Goal: Task Accomplishment & Management: Use online tool/utility

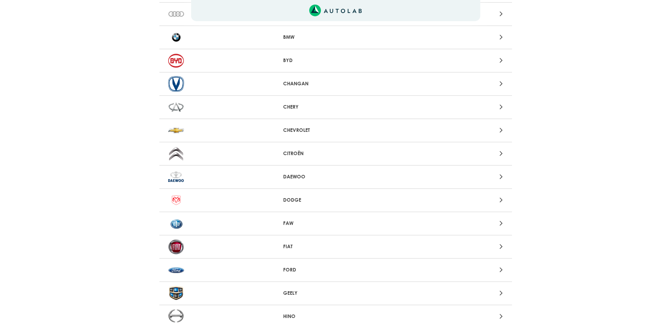
scroll to position [141, 0]
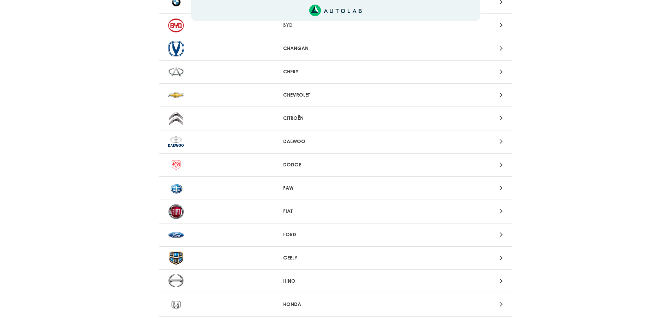
click at [287, 213] on p "FIAT" at bounding box center [335, 211] width 105 height 7
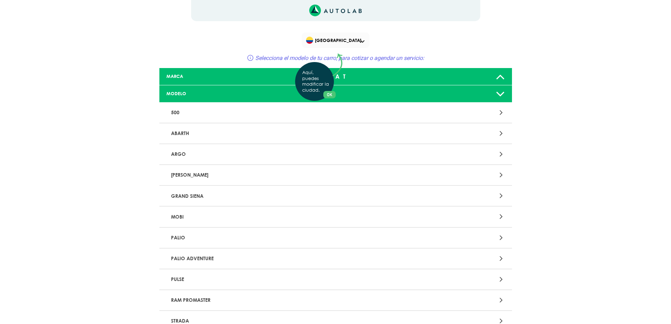
scroll to position [132, 0]
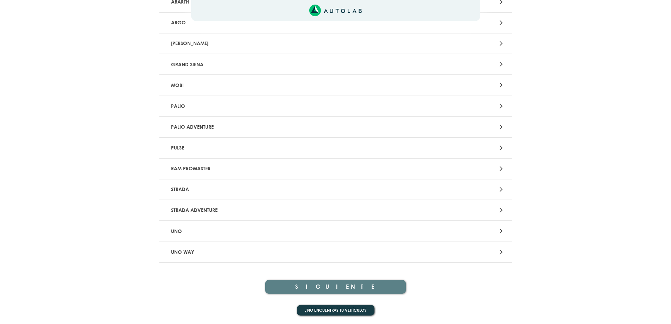
click at [227, 107] on div "Aquí, puedes modificar la ciudad. OK .aex,.bex{fill:none!important;stroke:#50c4…" at bounding box center [335, 31] width 671 height 324
click at [502, 107] on icon at bounding box center [500, 106] width 3 height 9
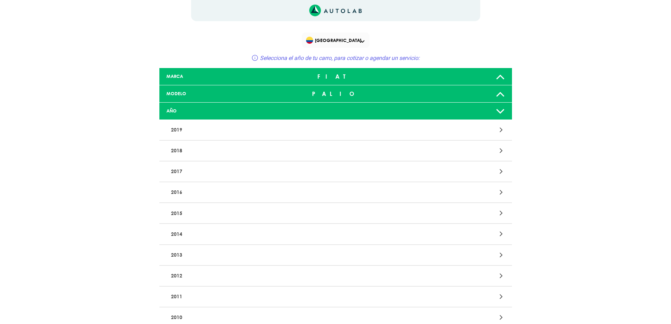
scroll to position [106, 0]
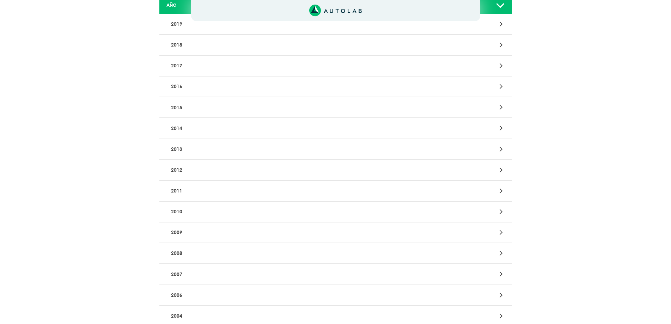
click at [500, 275] on icon at bounding box center [500, 273] width 3 height 9
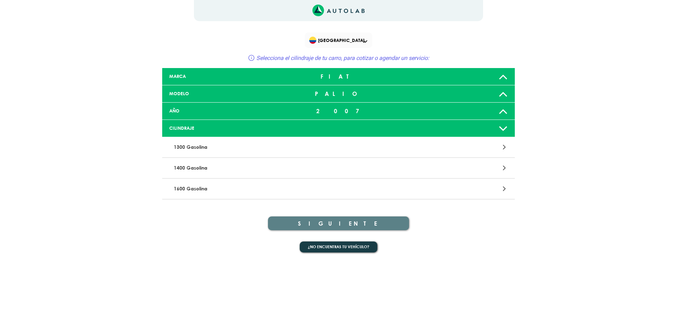
click at [503, 147] on icon at bounding box center [504, 146] width 3 height 9
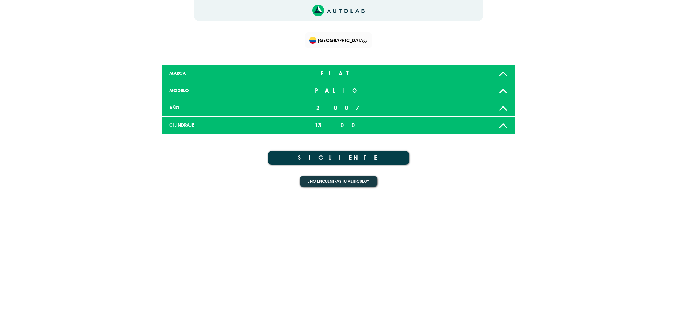
click at [352, 155] on button "SIGUIENTE" at bounding box center [338, 158] width 141 height 14
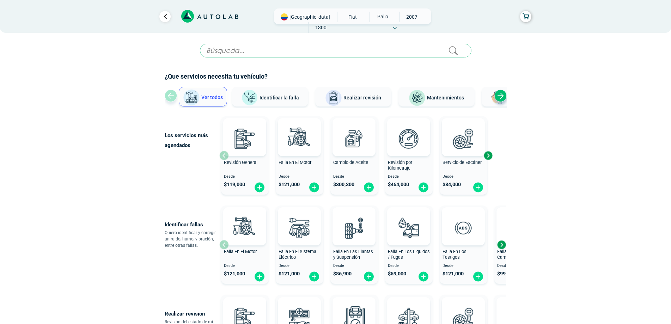
click at [255, 54] on input "text" at bounding box center [335, 51] width 271 height 14
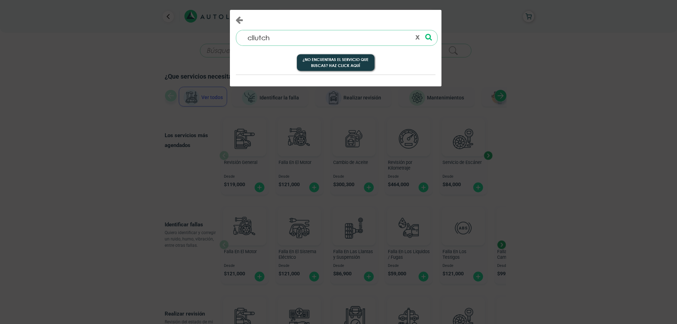
type input "cllutch"
click at [427, 36] on icon at bounding box center [428, 36] width 7 height 7
click at [324, 56] on button "¿No encuentras el servicio que buscas? Haz click aquí" at bounding box center [336, 62] width 78 height 17
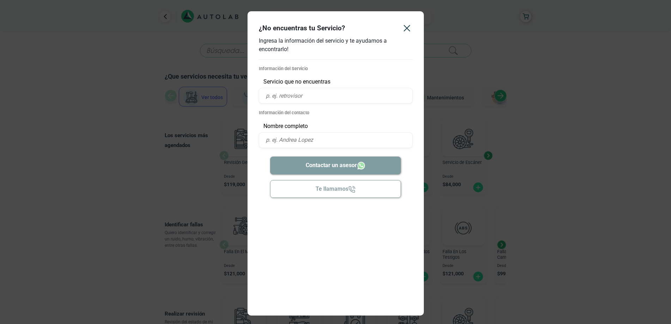
click at [315, 93] on input "text" at bounding box center [336, 96] width 154 height 16
type input "clutch"
click at [339, 119] on div "Información del Servicio Servicio que no encuentras clutch Información del cont…" at bounding box center [336, 106] width 154 height 83
click at [385, 115] on p "Información del contacto" at bounding box center [336, 112] width 154 height 7
click at [344, 143] on input "text" at bounding box center [336, 140] width 154 height 16
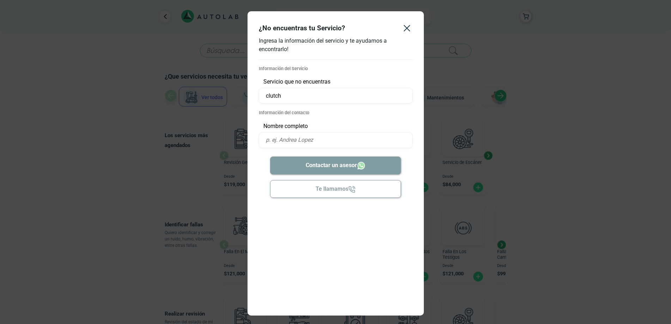
type input "carlos arturo garibello bernal"
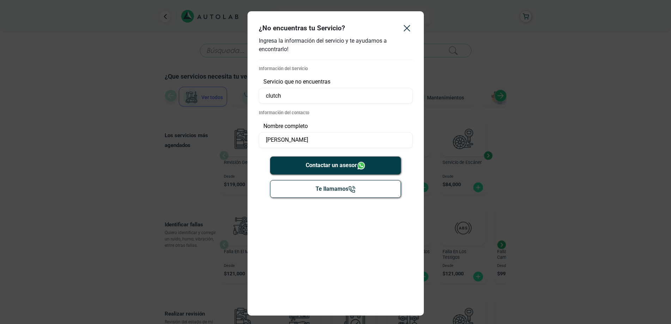
click at [348, 163] on button "Contactar un asesor" at bounding box center [335, 166] width 131 height 18
click at [406, 26] on icon "Close" at bounding box center [406, 28] width 11 height 11
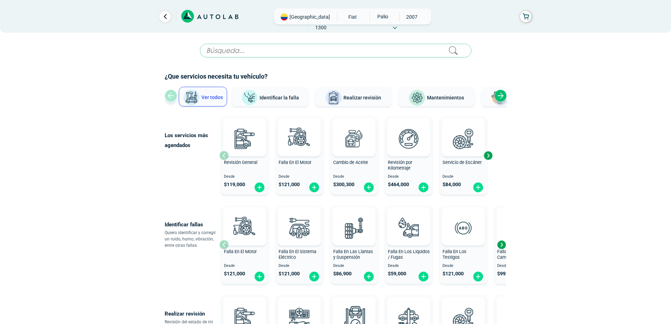
click at [271, 99] on span "Identificar la falla" at bounding box center [278, 97] width 39 height 6
